Goal: Information Seeking & Learning: Check status

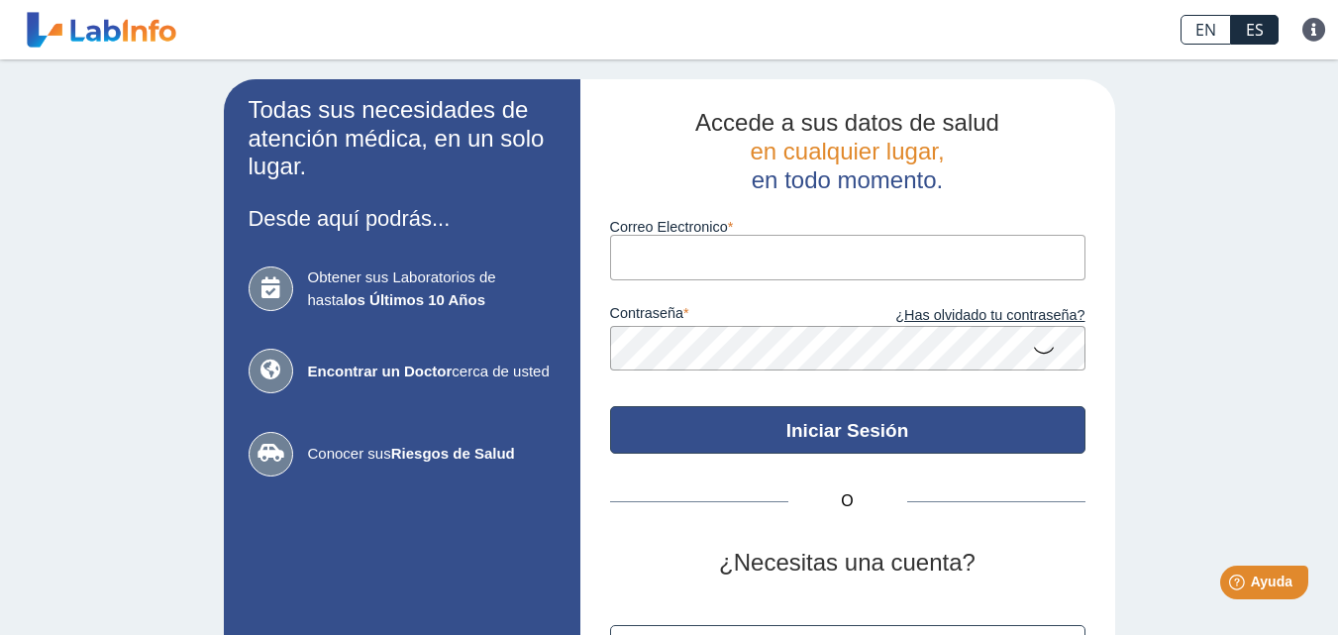
type input "[EMAIL_ADDRESS][DOMAIN_NAME]"
click at [827, 438] on button "Iniciar Sesión" at bounding box center [847, 430] width 475 height 48
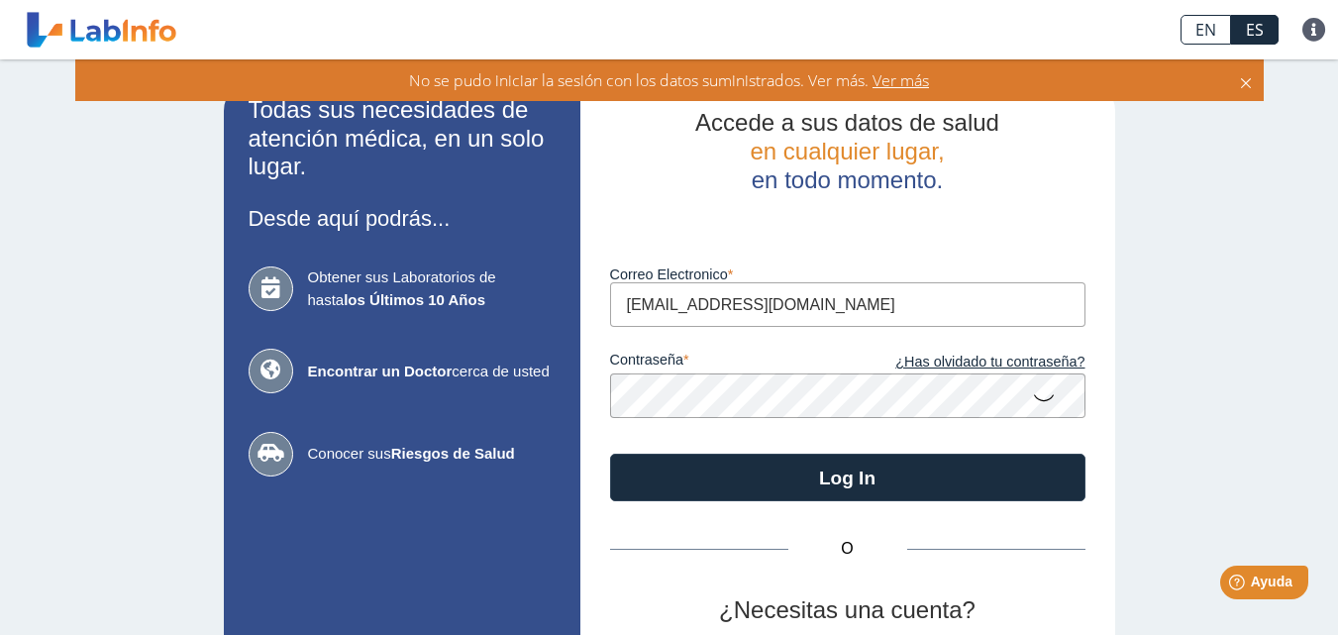
click at [1037, 400] on icon at bounding box center [1044, 396] width 24 height 39
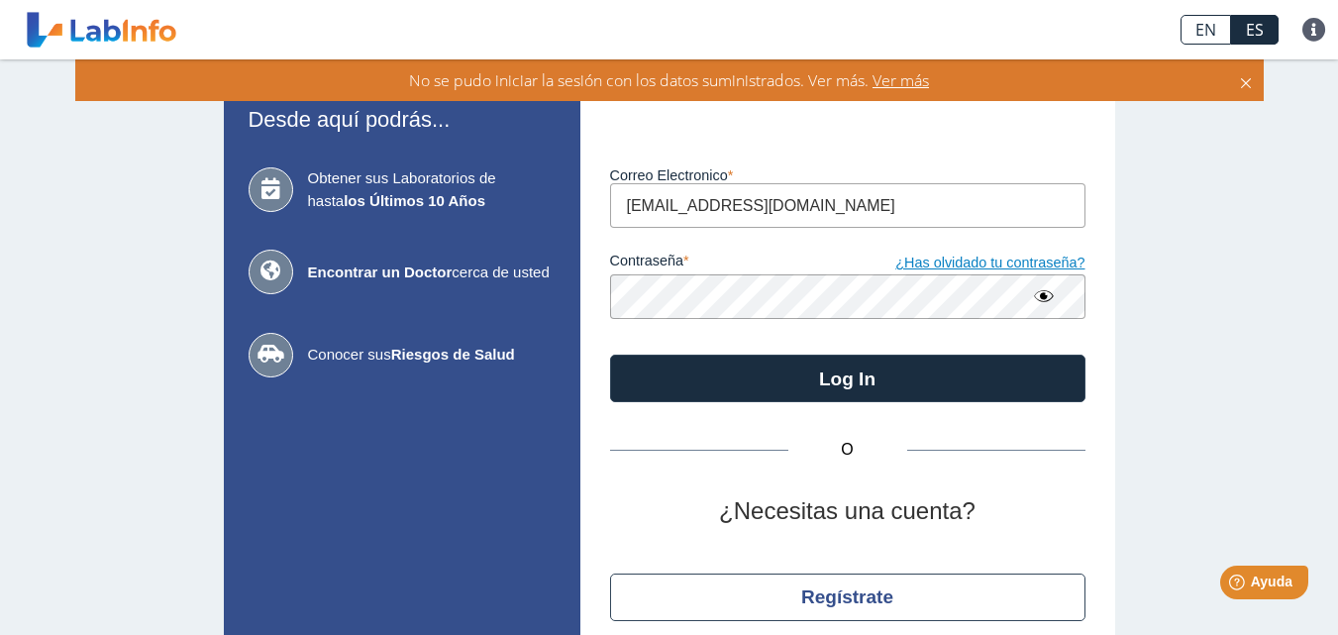
click at [944, 259] on link "¿Has olvidado tu contraseña?" at bounding box center [967, 263] width 238 height 22
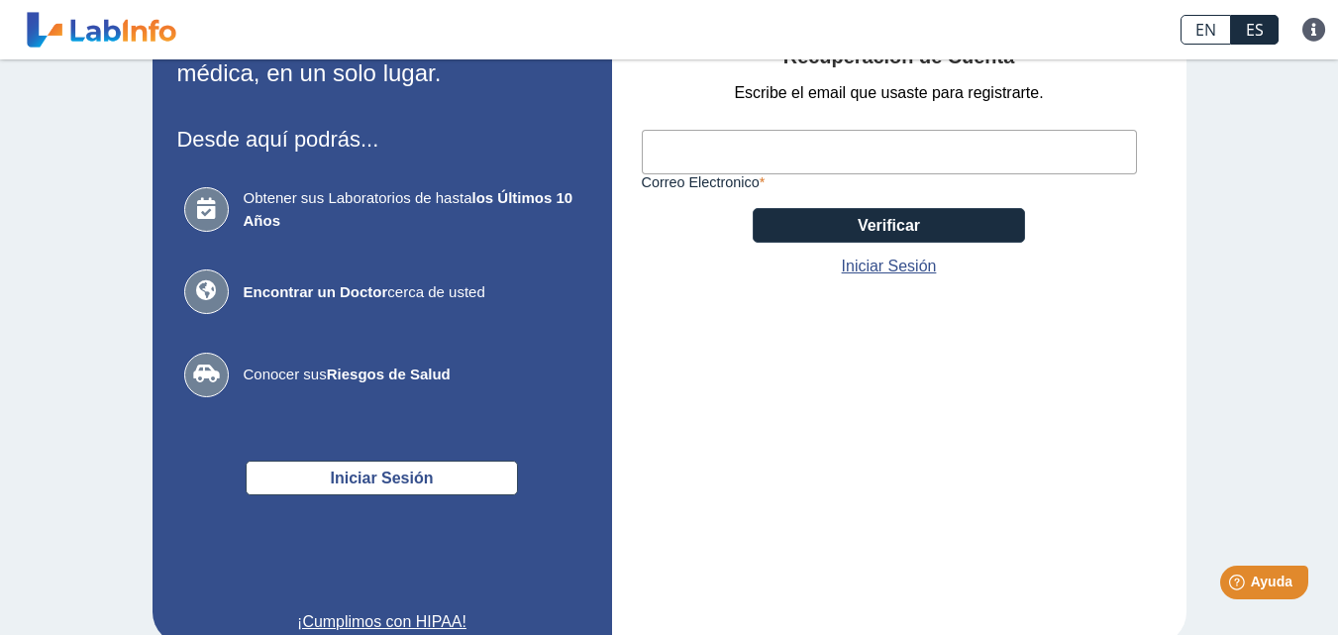
click at [657, 155] on input "Correo Electronico" at bounding box center [889, 152] width 495 height 45
type input "[EMAIL_ADDRESS][DOMAIN_NAME]"
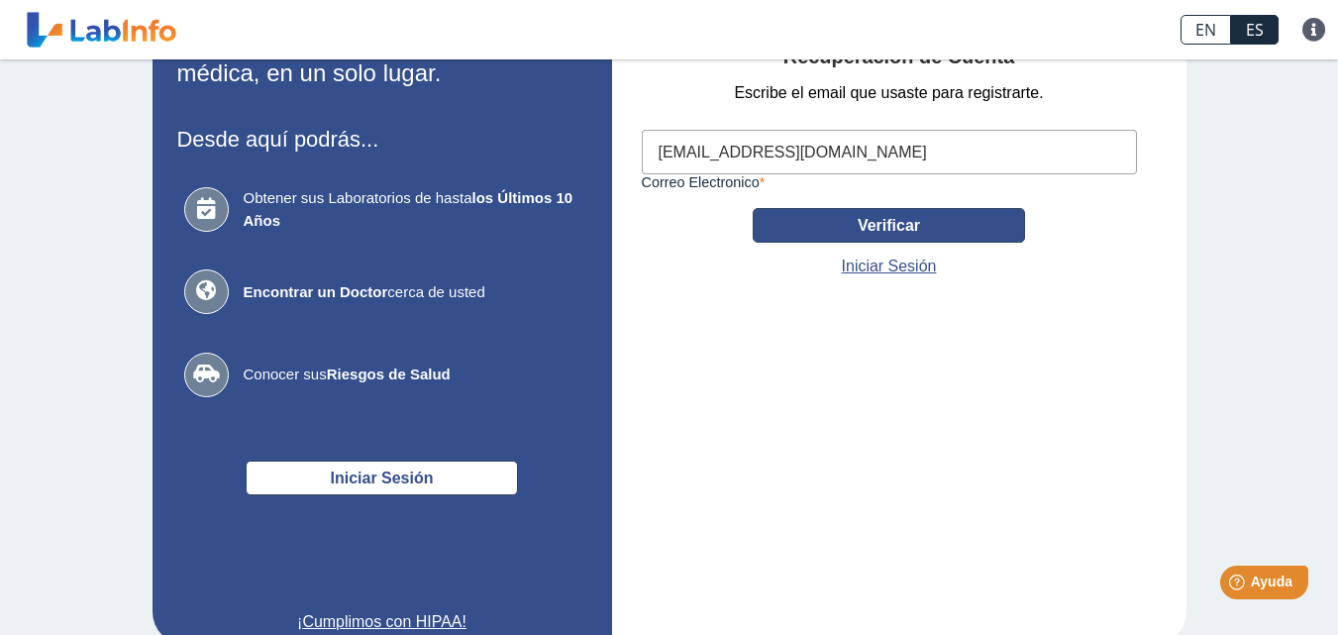
click at [775, 218] on button "Verificar" at bounding box center [888, 225] width 272 height 35
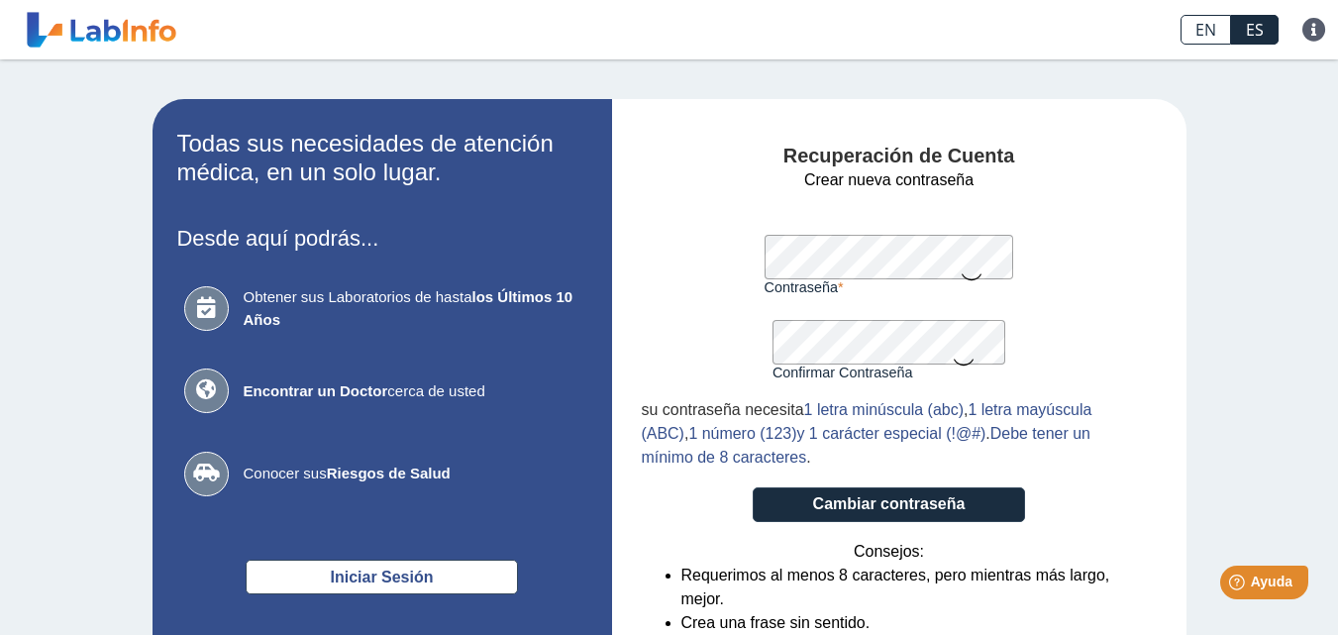
click at [960, 278] on icon at bounding box center [971, 275] width 24 height 39
click at [952, 359] on icon at bounding box center [964, 361] width 24 height 39
click at [893, 502] on button "Cambiar contraseña" at bounding box center [888, 504] width 272 height 35
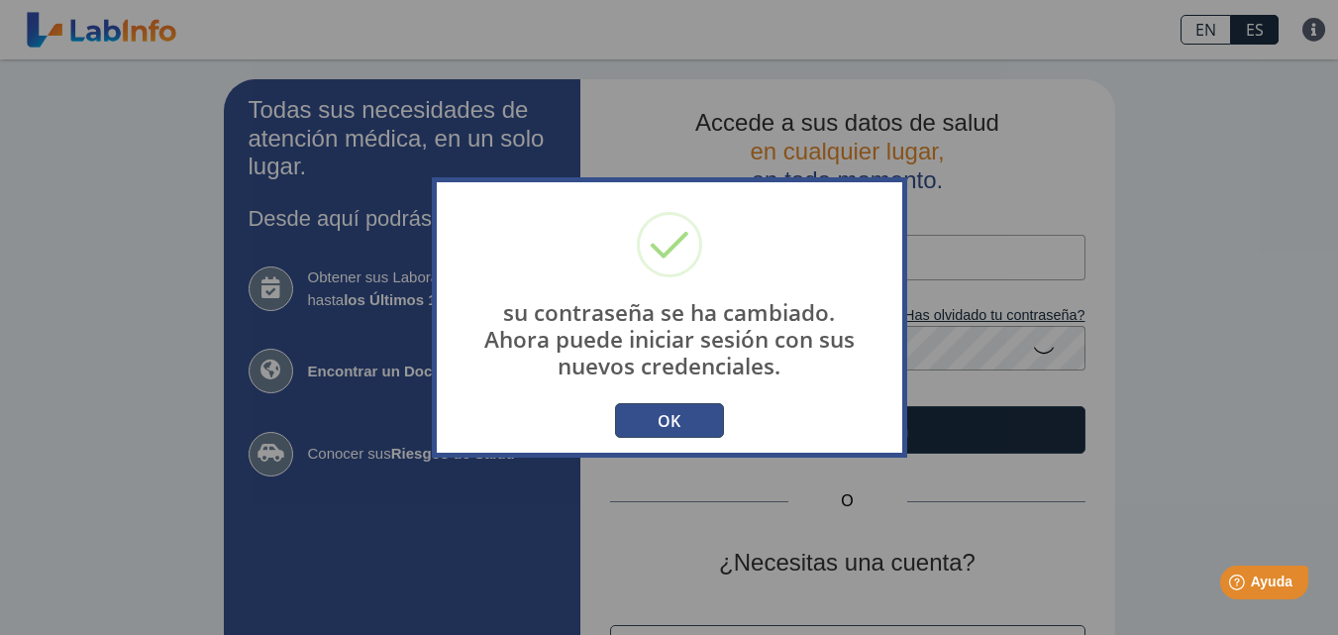
type input "[EMAIL_ADDRESS][DOMAIN_NAME]"
click at [652, 421] on button "OK" at bounding box center [669, 420] width 109 height 35
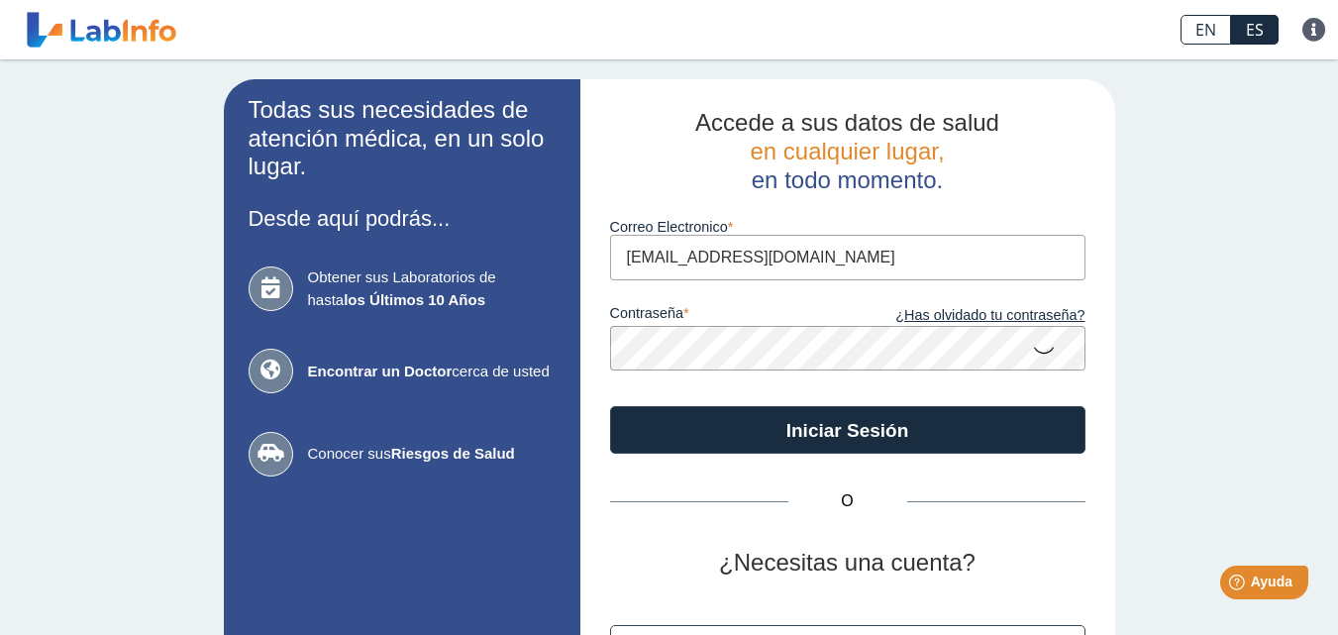
click at [1039, 348] on icon at bounding box center [1044, 349] width 24 height 39
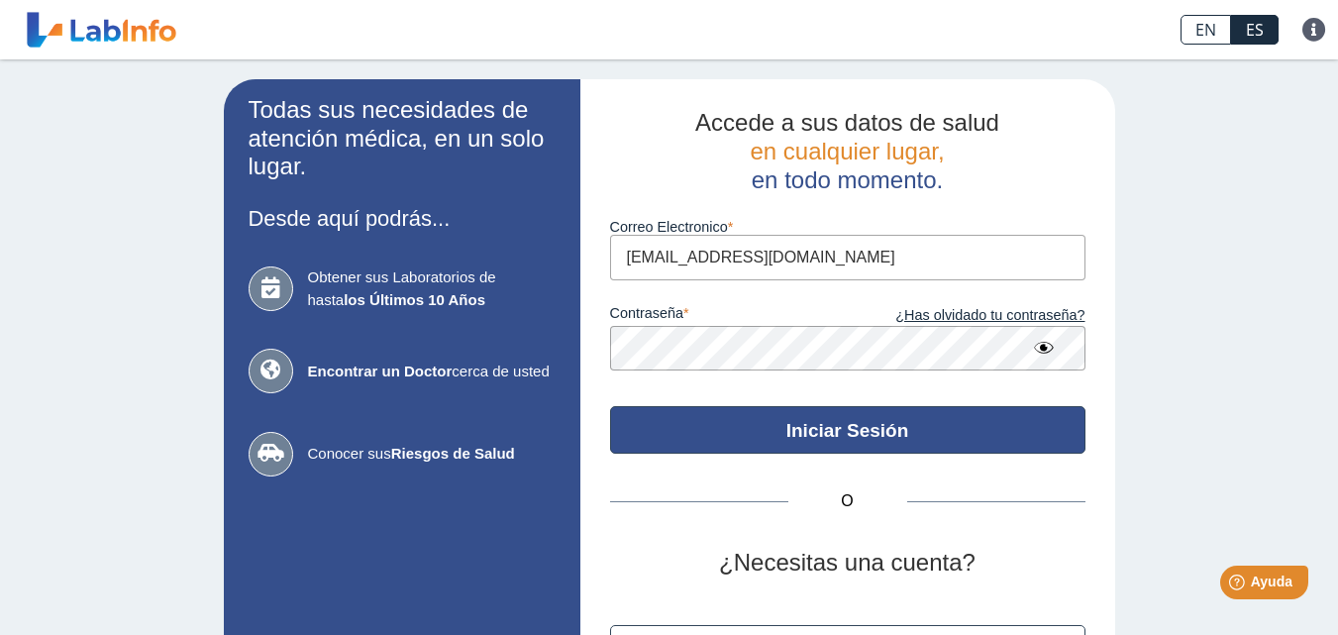
click at [820, 436] on button "Iniciar Sesión" at bounding box center [847, 430] width 475 height 48
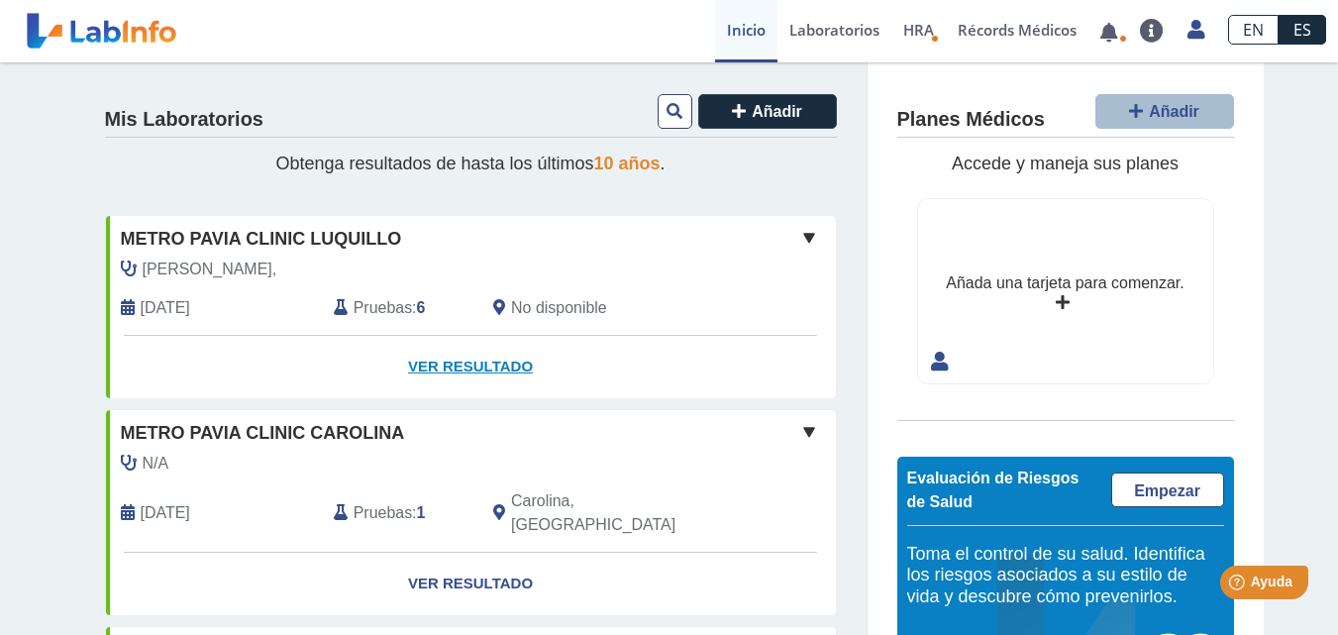
click at [438, 361] on link "Ver Resultado" at bounding box center [471, 367] width 730 height 62
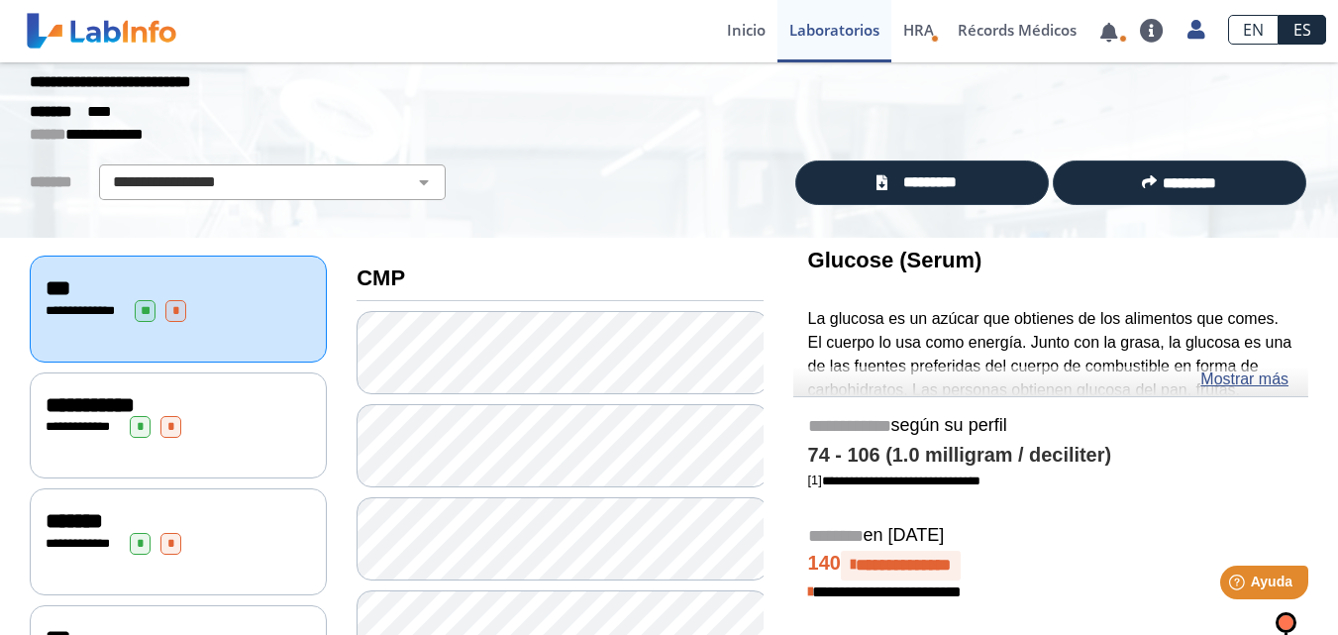
scroll to position [40, 0]
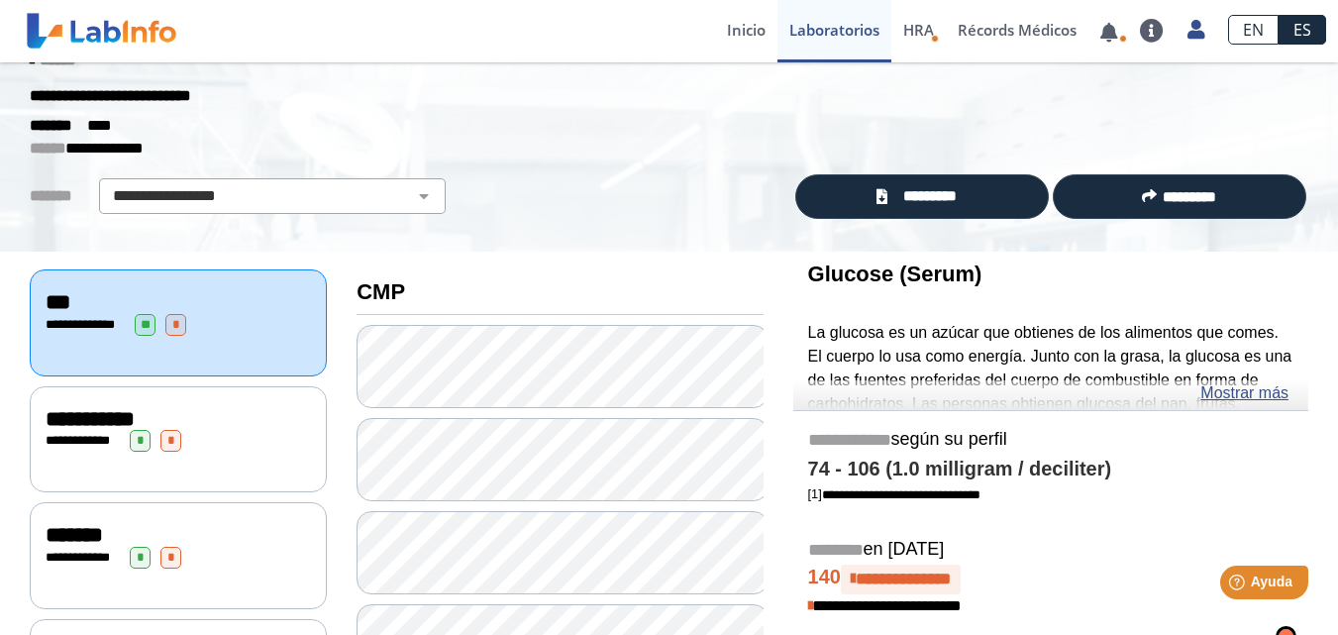
click at [53, 314] on div "**********" at bounding box center [178, 325] width 265 height 22
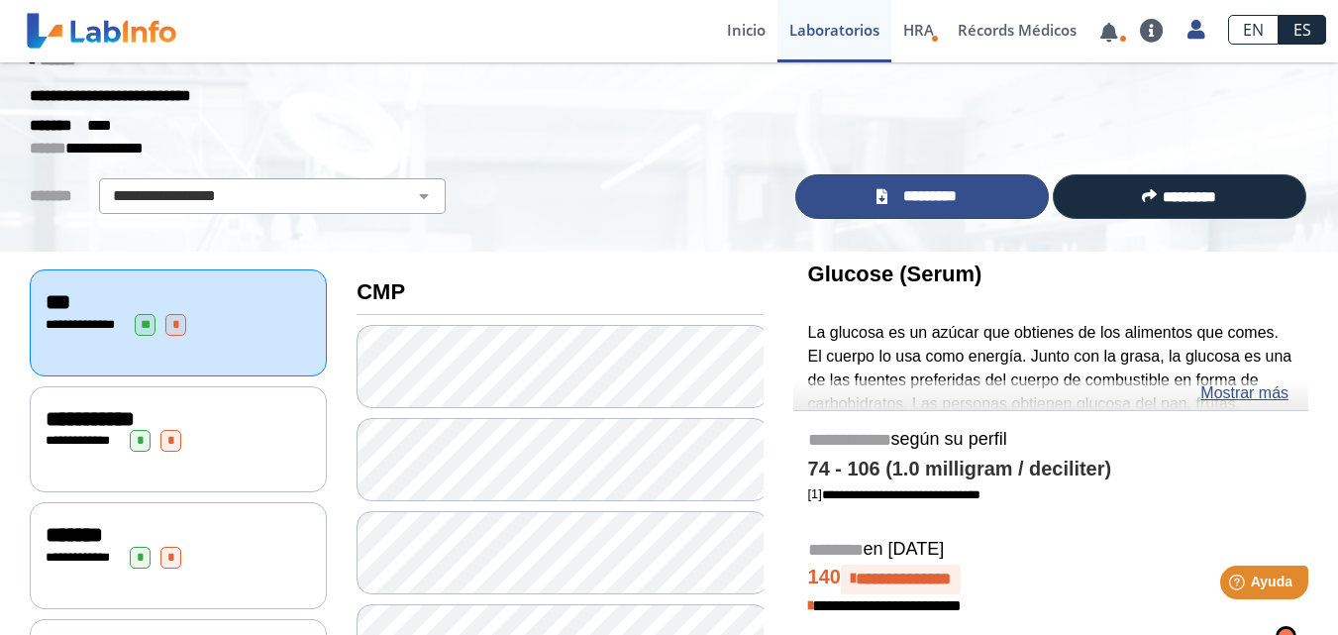
click at [931, 195] on span "*********" at bounding box center [929, 196] width 72 height 23
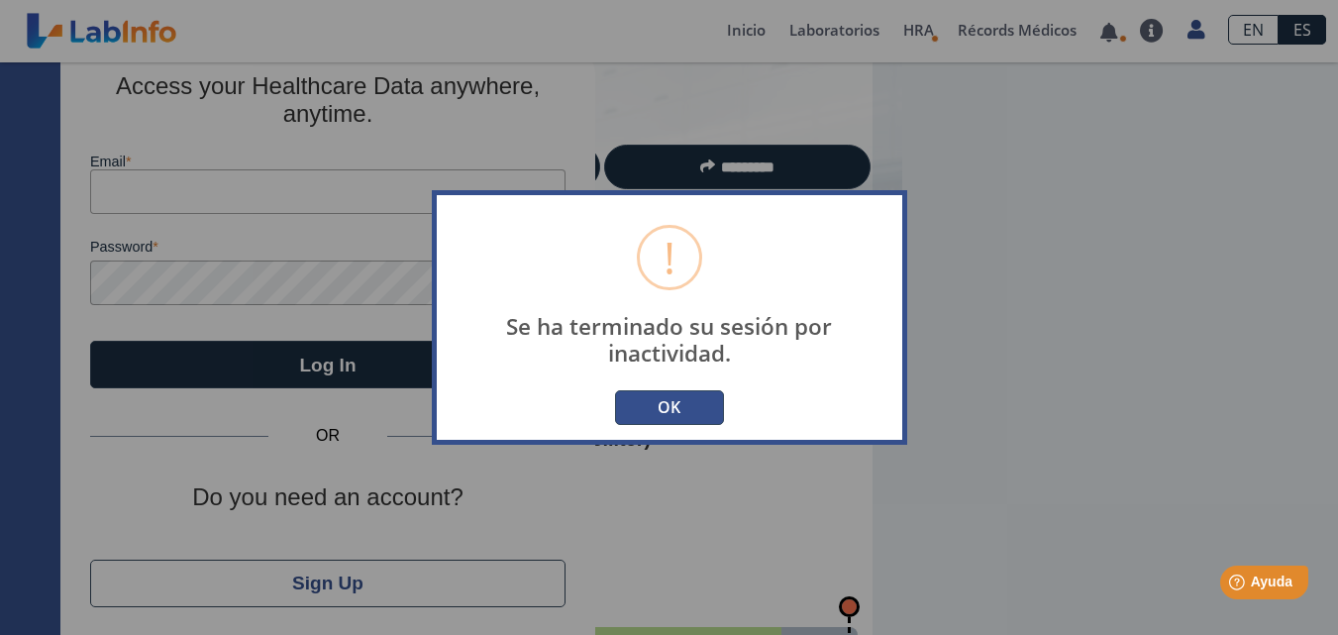
type input "[EMAIL_ADDRESS][DOMAIN_NAME]"
